Goal: Navigation & Orientation: Find specific page/section

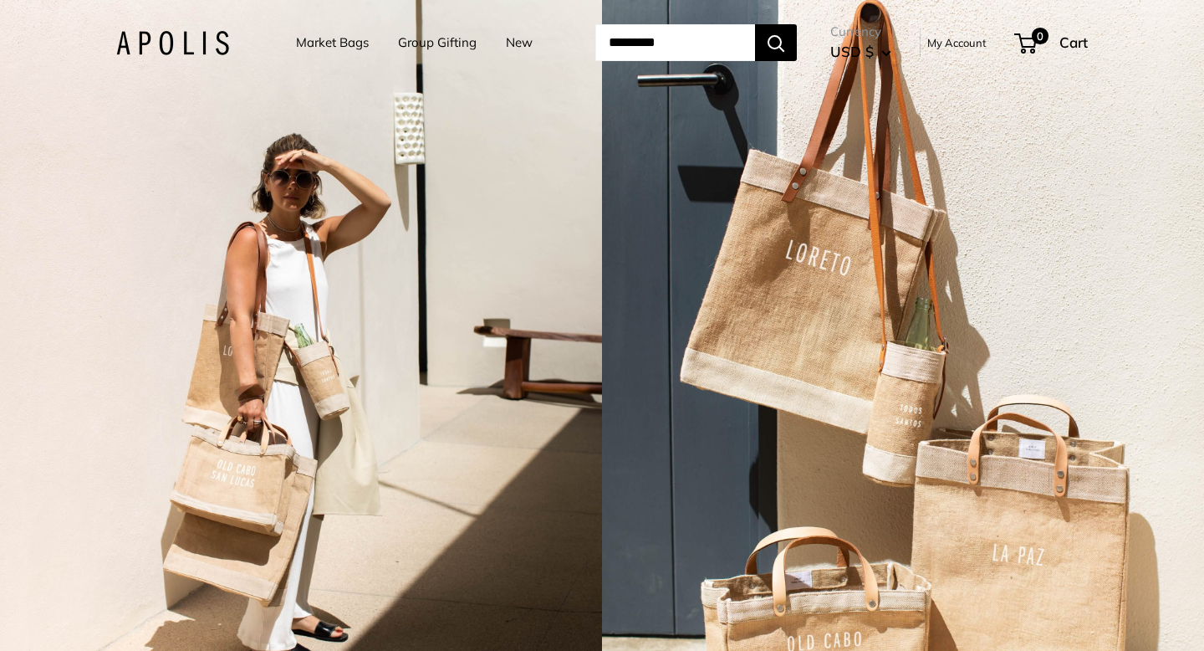
click at [526, 46] on ul "Market Bags Group Gifting New" at bounding box center [429, 43] width 266 height 52
click at [513, 43] on link "New" at bounding box center [519, 42] width 27 height 23
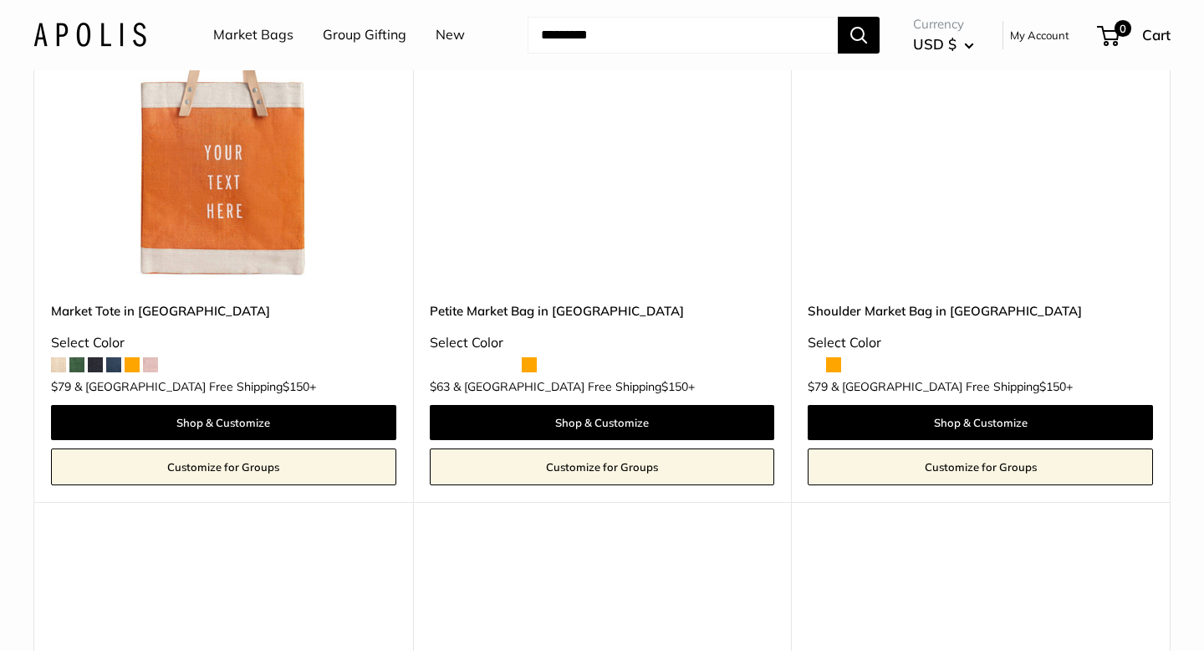
scroll to position [8144, 0]
